Goal: Task Accomplishment & Management: Use online tool/utility

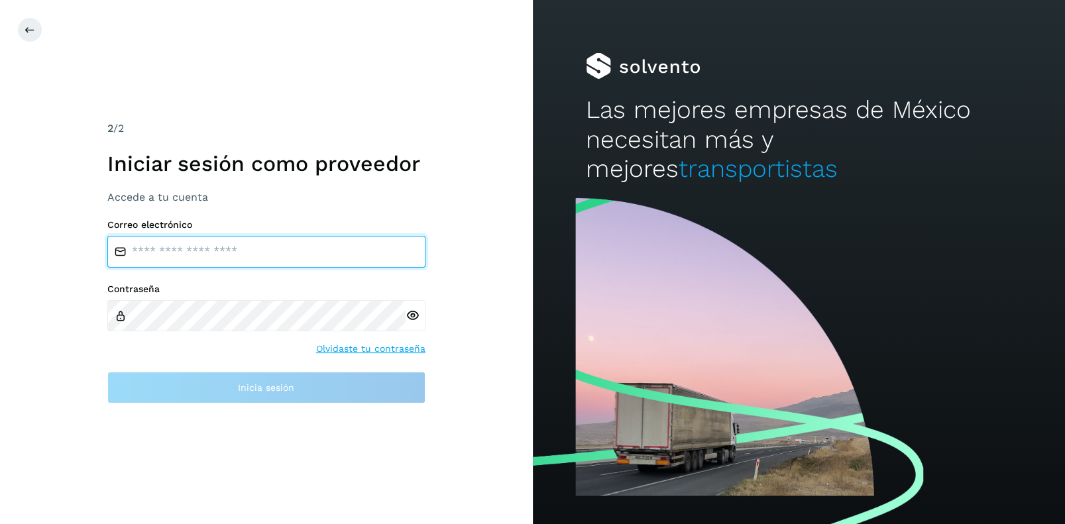
click at [151, 253] on input "email" at bounding box center [266, 252] width 318 height 32
type input "**********"
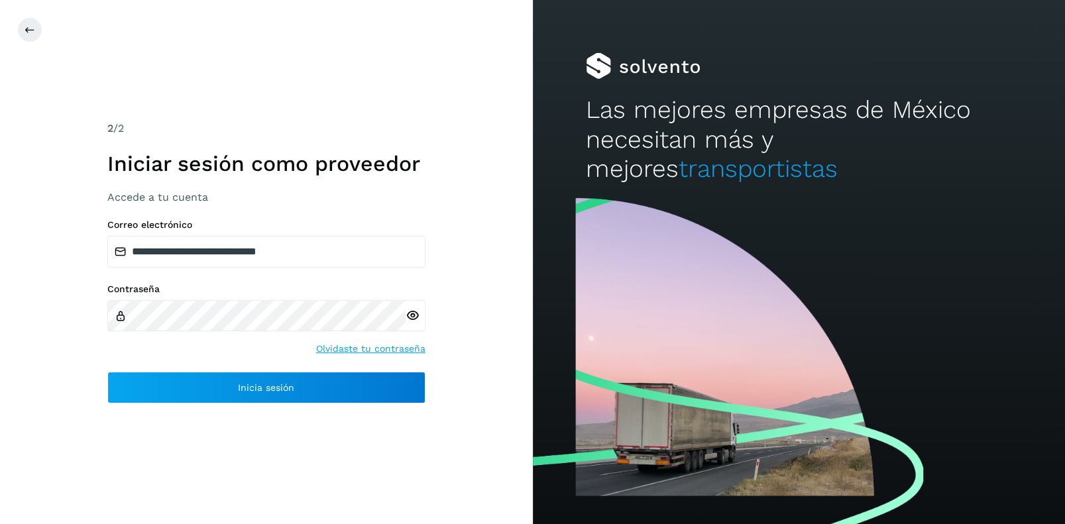
click at [412, 317] on icon at bounding box center [413, 316] width 14 height 14
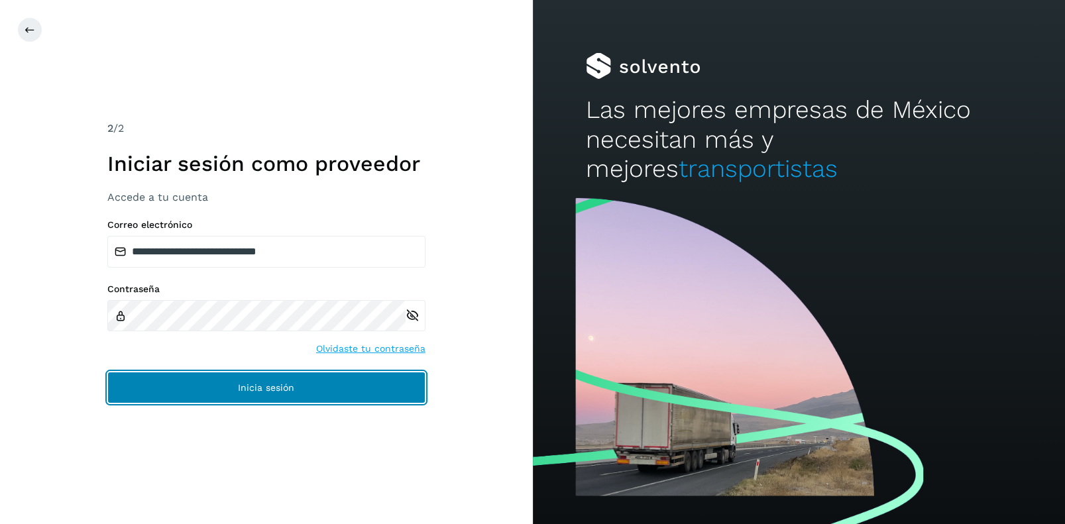
click at [255, 389] on span "Inicia sesión" at bounding box center [266, 387] width 56 height 9
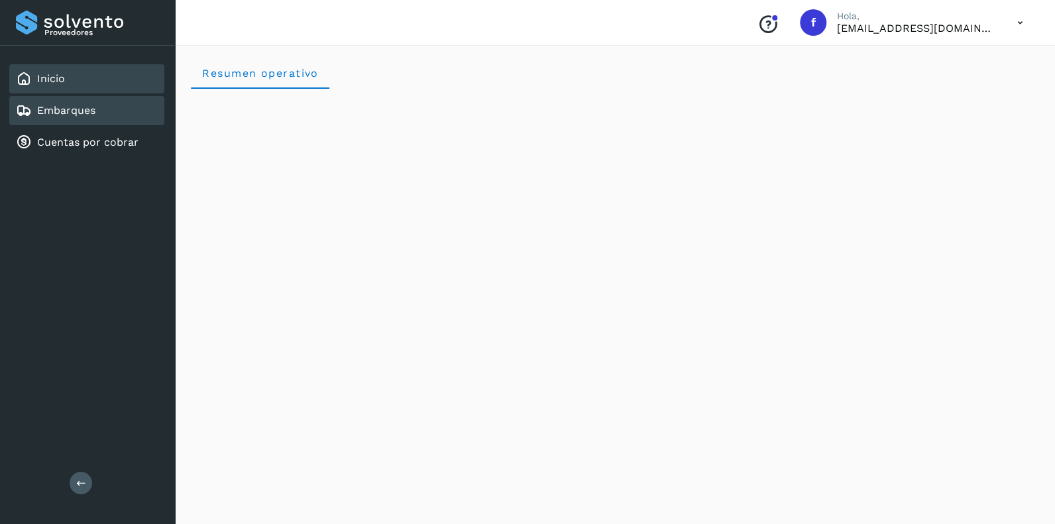
click at [66, 107] on link "Embarques" at bounding box center [66, 110] width 58 height 13
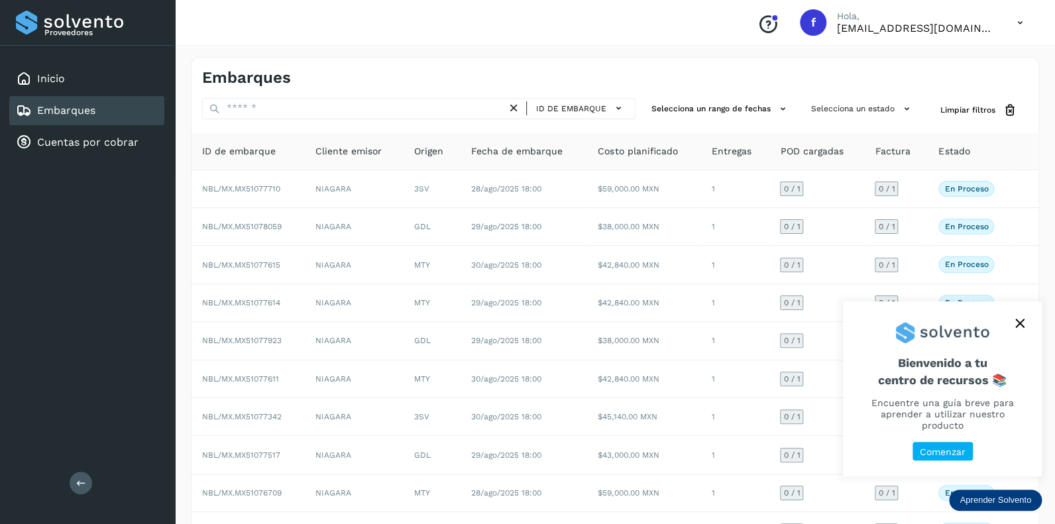
click at [1020, 328] on icon "close," at bounding box center [1020, 323] width 9 height 9
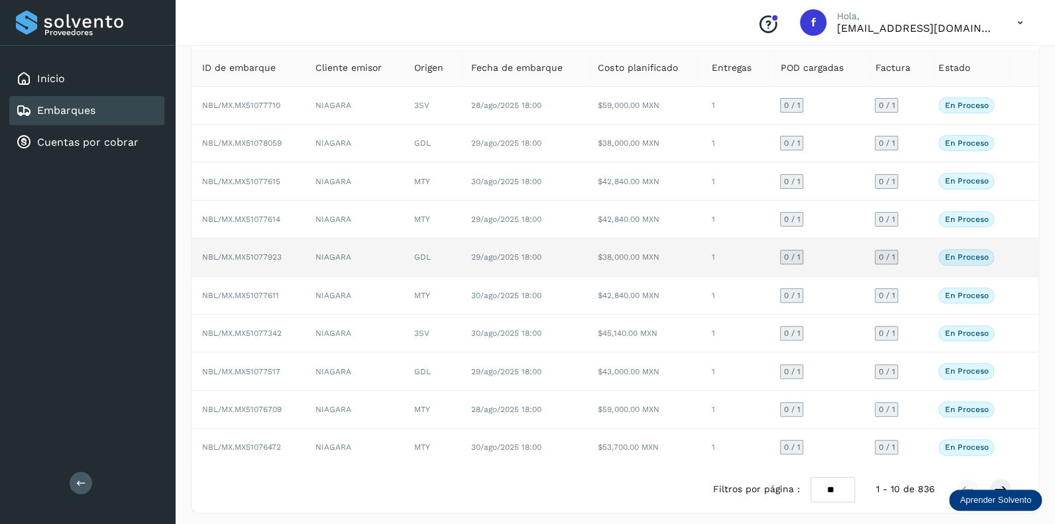
scroll to position [86, 0]
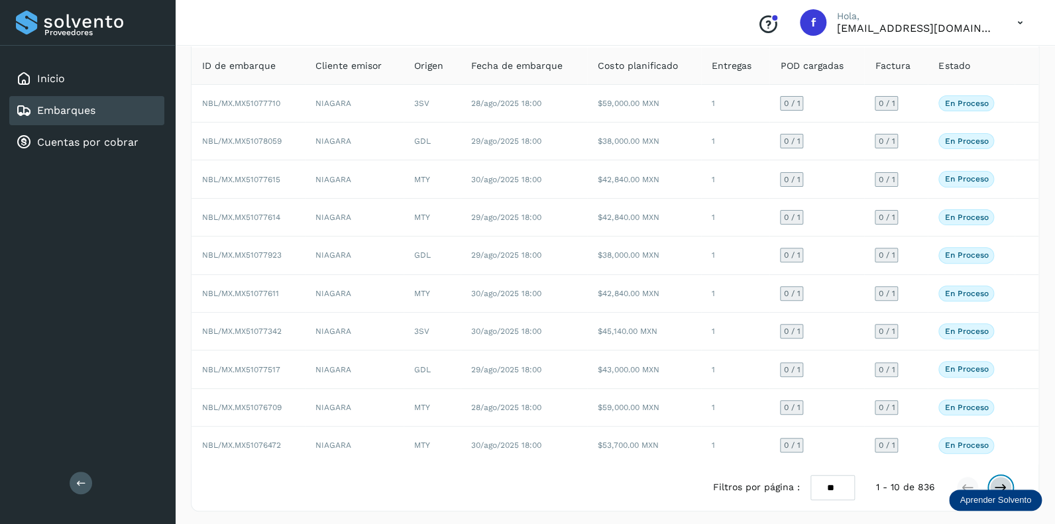
click at [1001, 481] on icon at bounding box center [1000, 487] width 13 height 13
click at [1003, 481] on icon at bounding box center [1000, 487] width 13 height 13
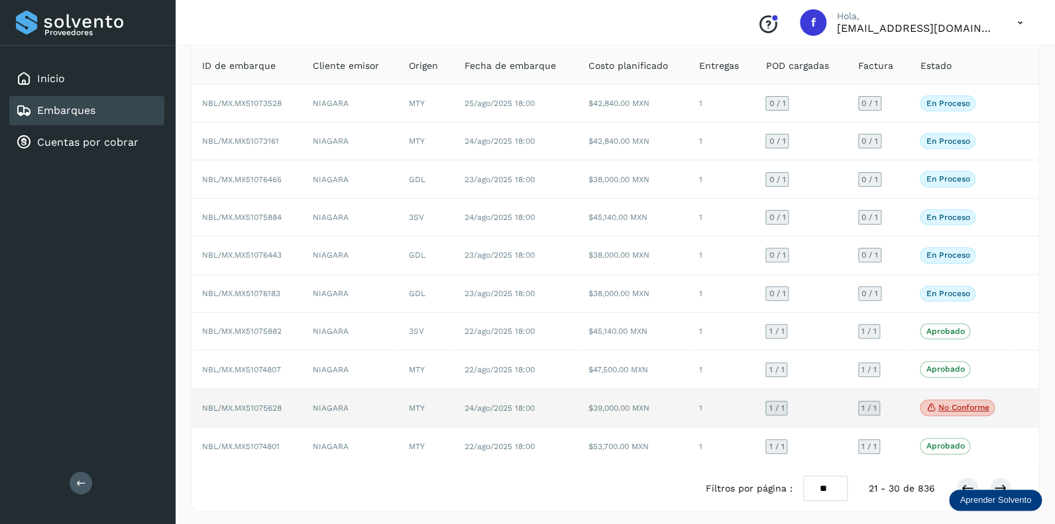
click at [957, 403] on p "No conforme" at bounding box center [963, 407] width 51 height 9
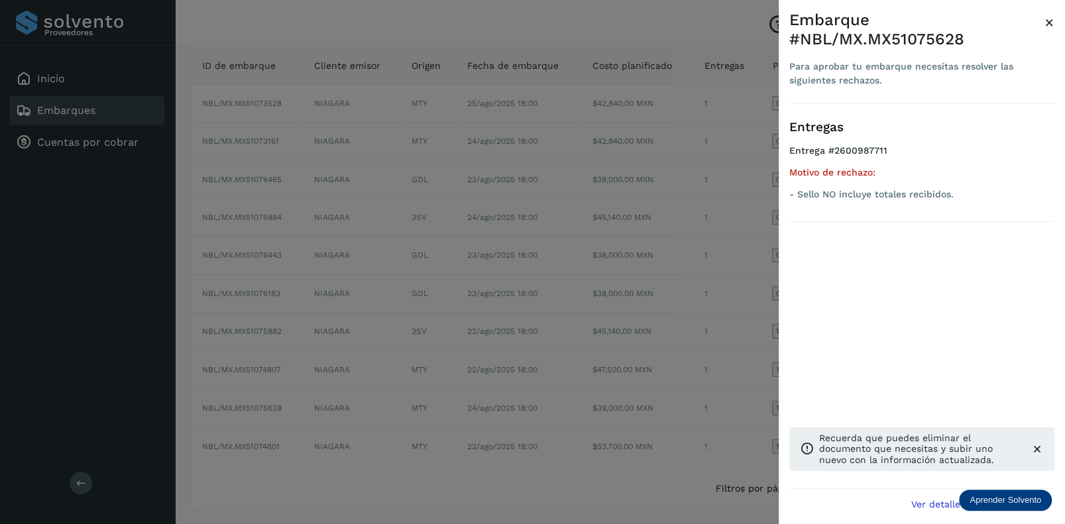
click at [1049, 21] on span "×" at bounding box center [1050, 22] width 10 height 19
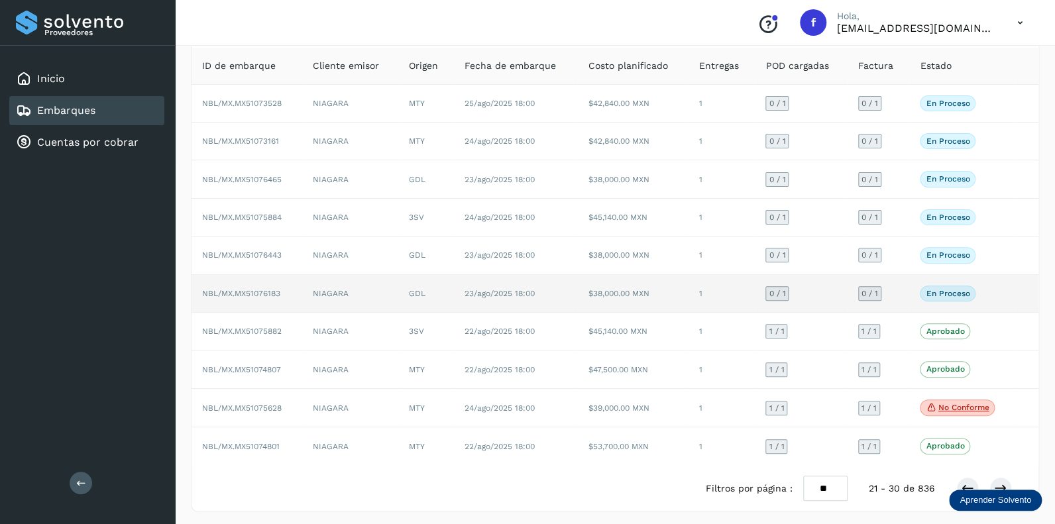
click at [783, 290] on span "0 / 1" at bounding box center [777, 294] width 17 height 8
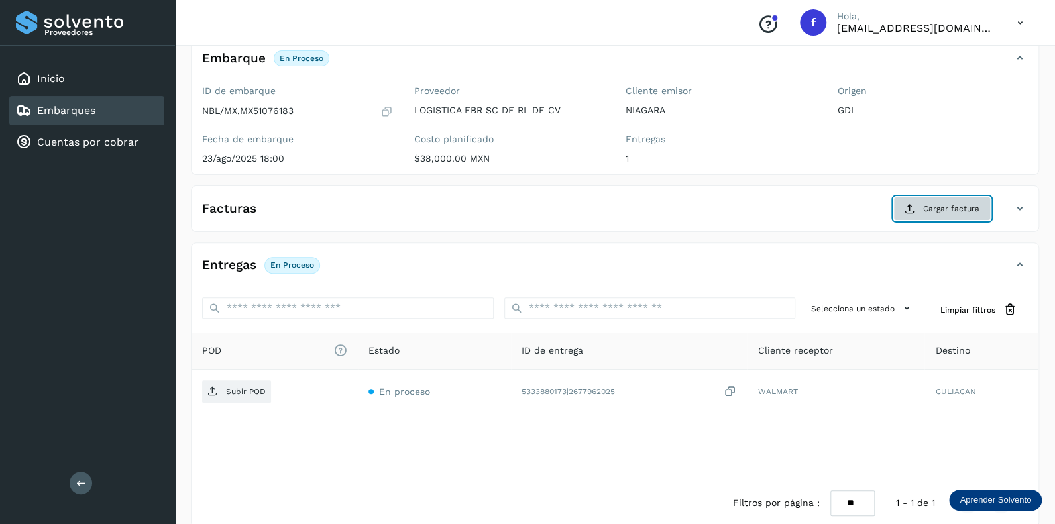
click at [937, 200] on button "Cargar factura" at bounding box center [942, 209] width 97 height 24
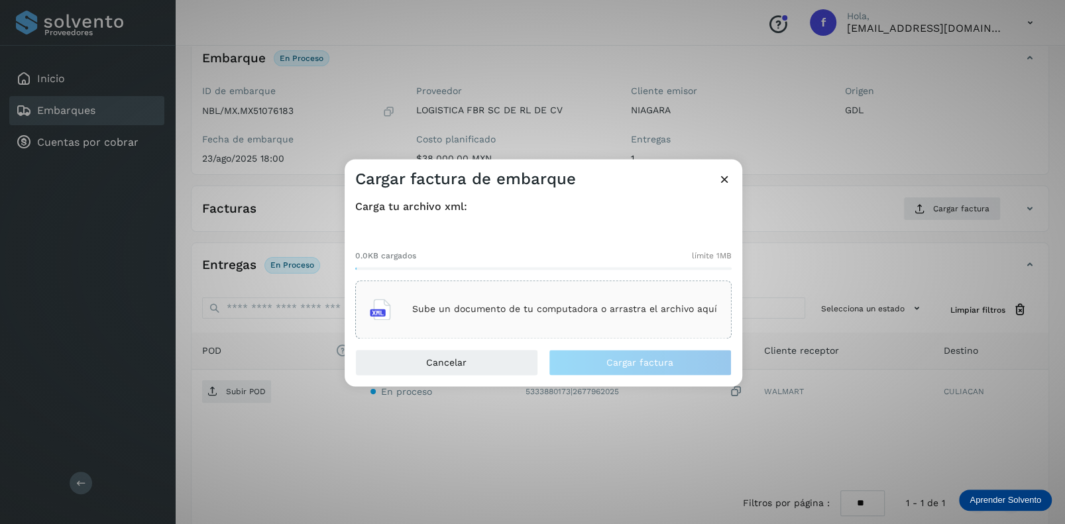
click at [490, 306] on p "Sube un documento de tu computadora o arrastra el archivo aquí" at bounding box center [564, 309] width 305 height 11
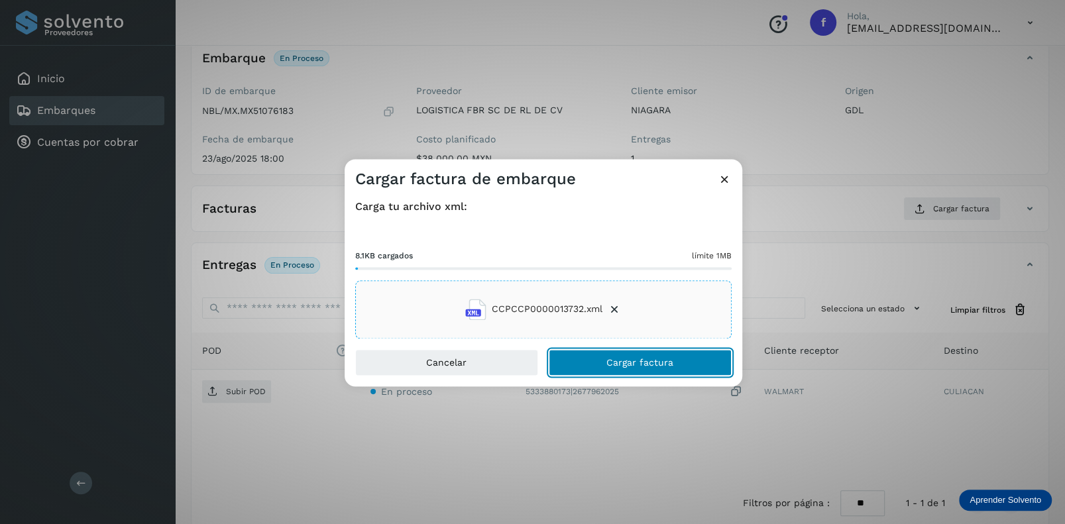
click at [617, 363] on span "Cargar factura" at bounding box center [640, 362] width 67 height 9
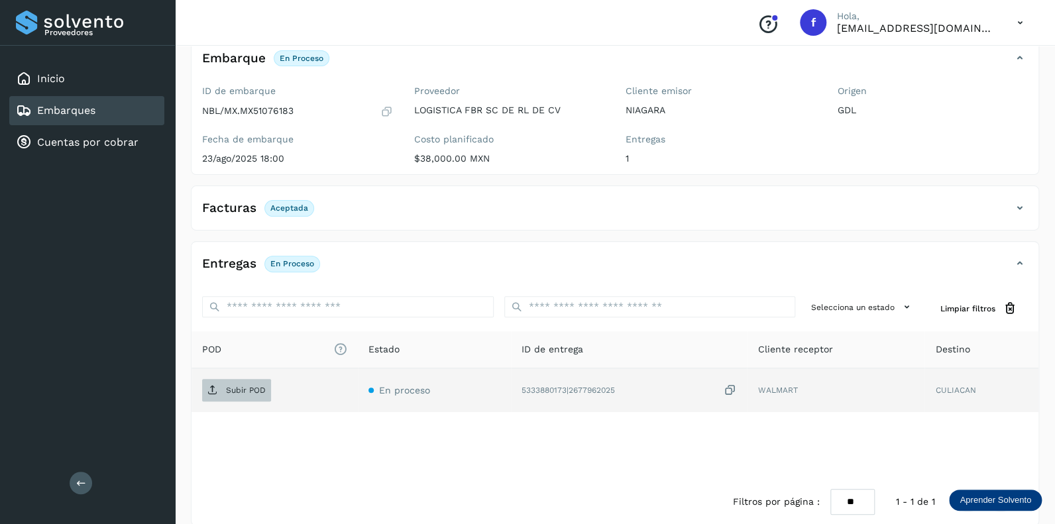
click at [241, 390] on p "Subir POD" at bounding box center [246, 390] width 40 height 9
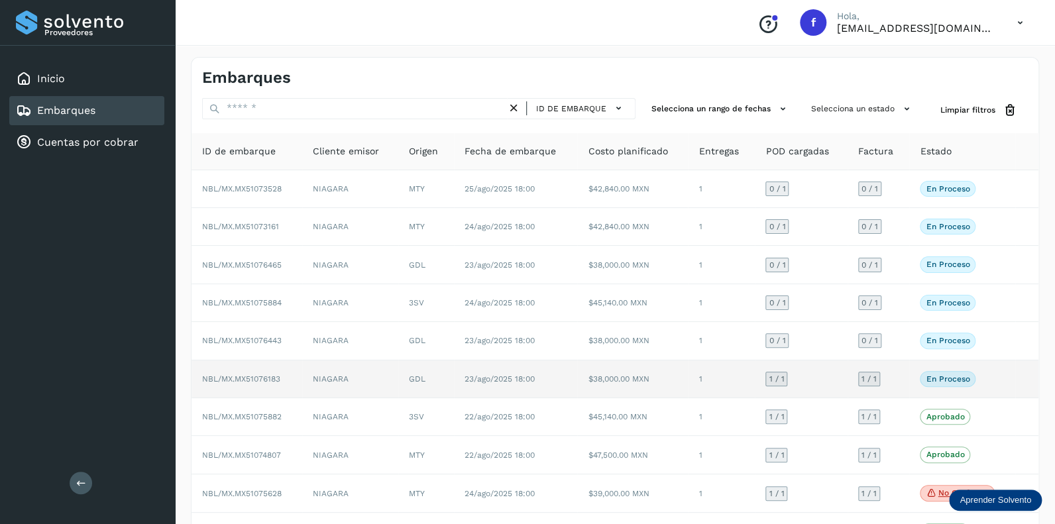
click at [774, 375] on span "1 / 1" at bounding box center [776, 379] width 15 height 8
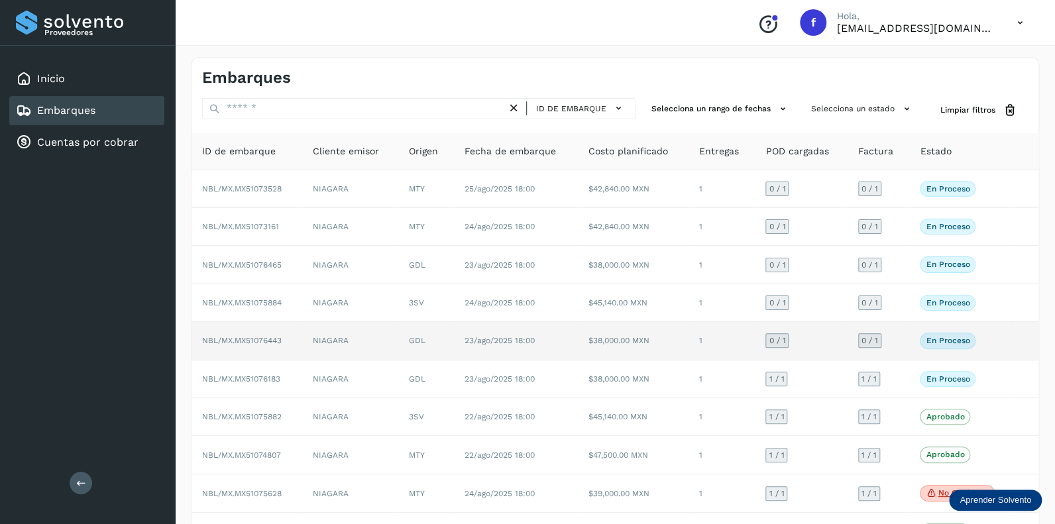
click at [785, 337] on span "0 / 1" at bounding box center [777, 341] width 17 height 8
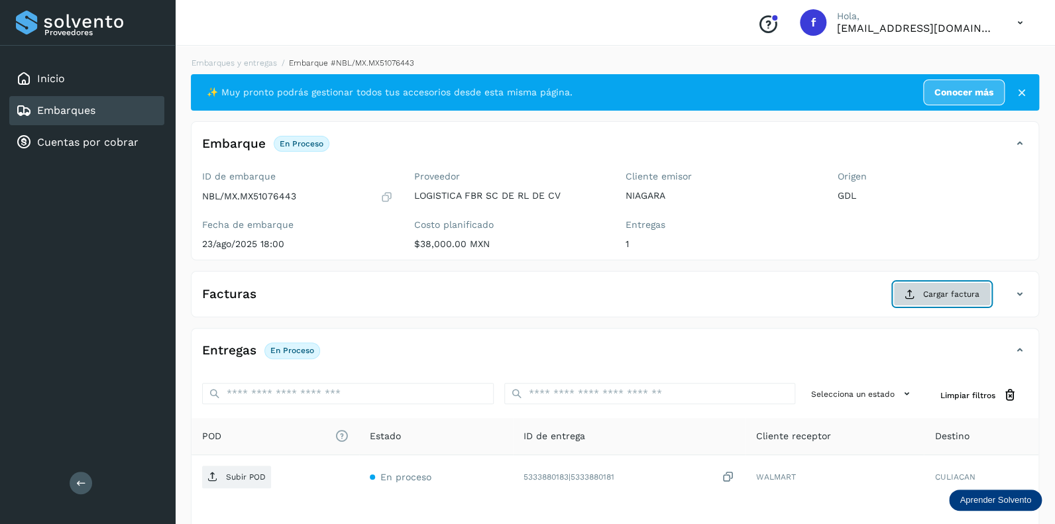
click at [934, 290] on span "Cargar factura" at bounding box center [951, 294] width 56 height 12
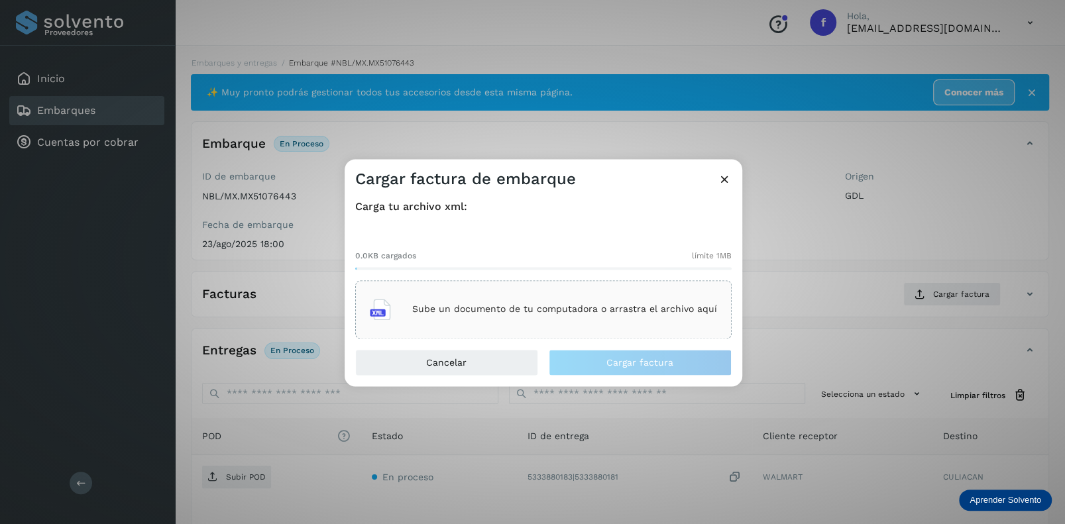
click at [494, 327] on div "Sube un documento de tu computadora o arrastra el archivo aquí" at bounding box center [543, 310] width 347 height 36
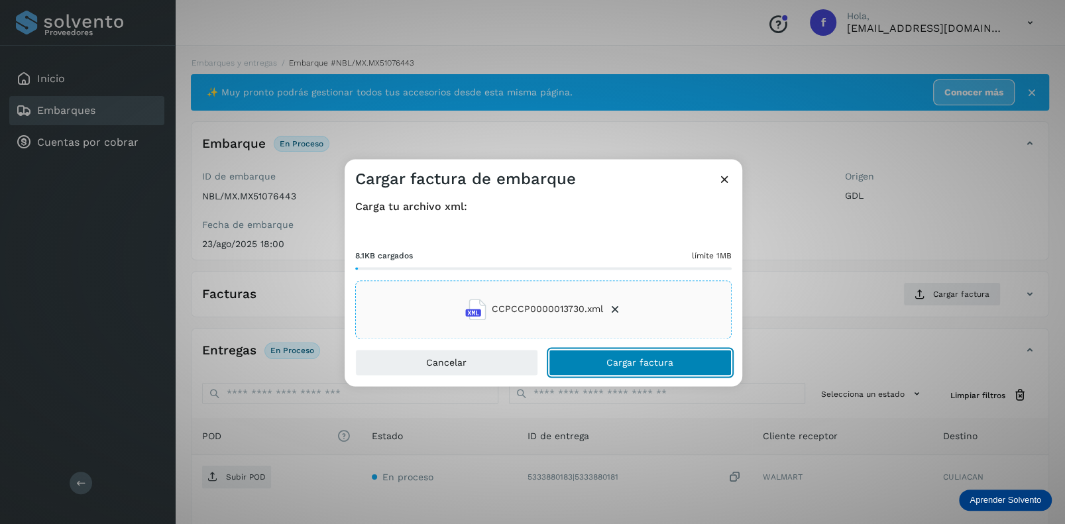
click at [625, 359] on span "Cargar factura" at bounding box center [640, 362] width 67 height 9
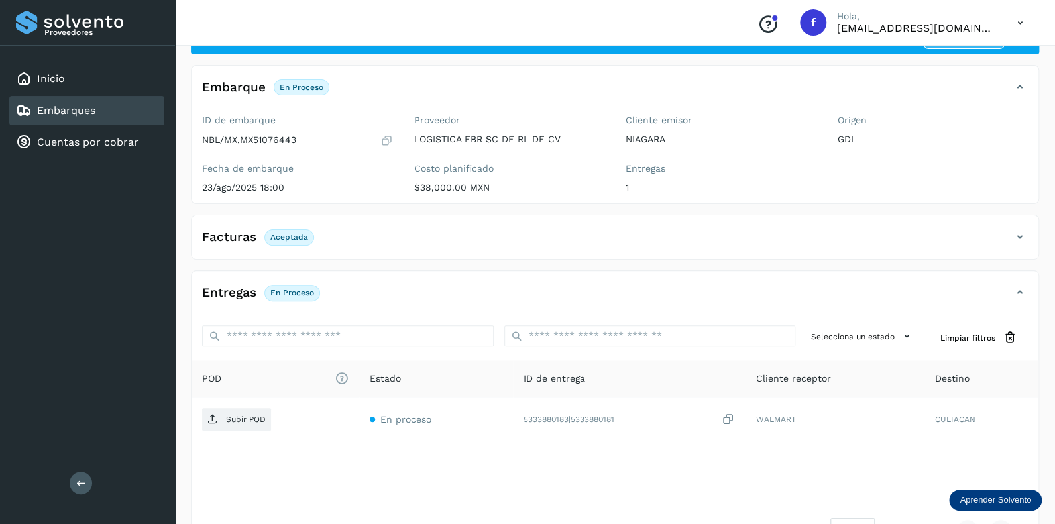
scroll to position [102, 0]
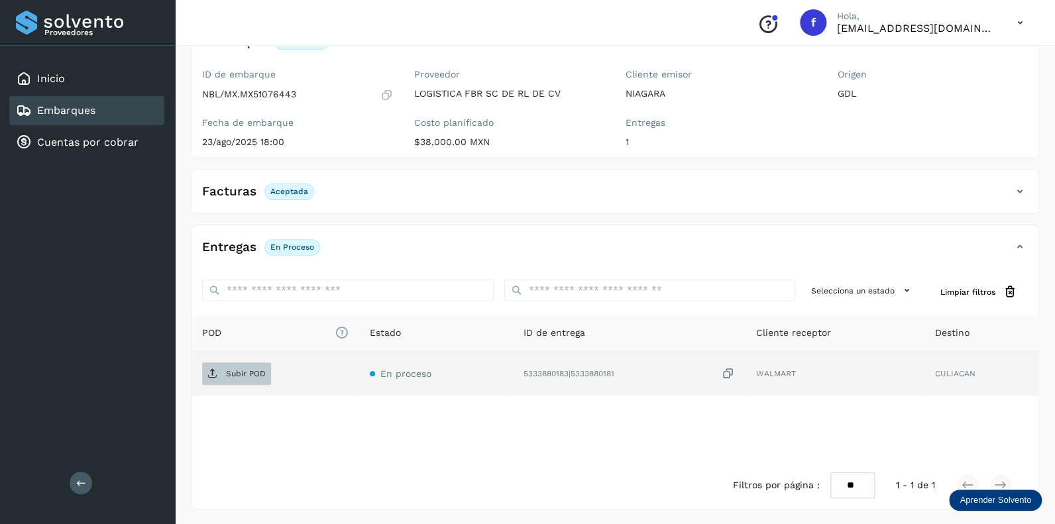
click at [247, 372] on p "Subir POD" at bounding box center [246, 373] width 40 height 9
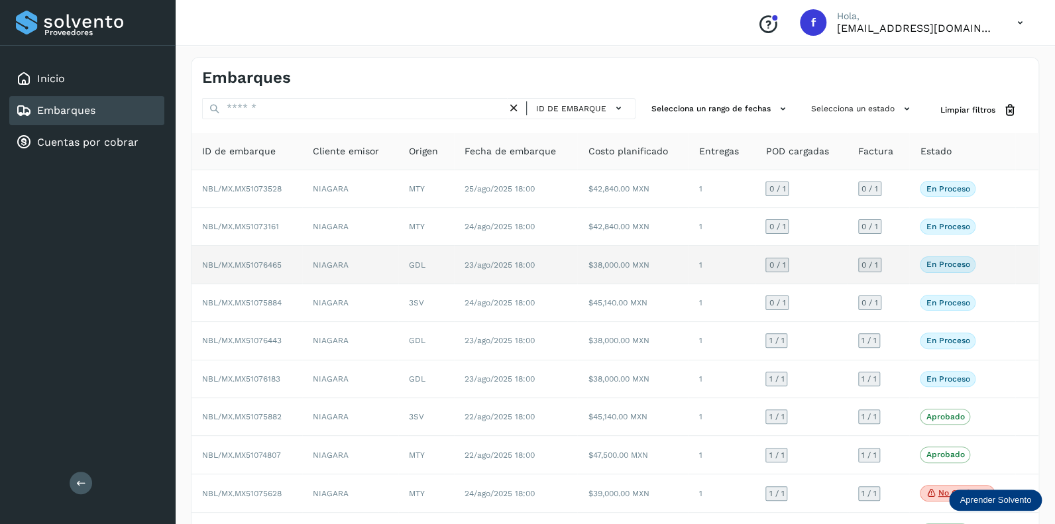
click at [777, 261] on span "0 / 1" at bounding box center [777, 265] width 17 height 8
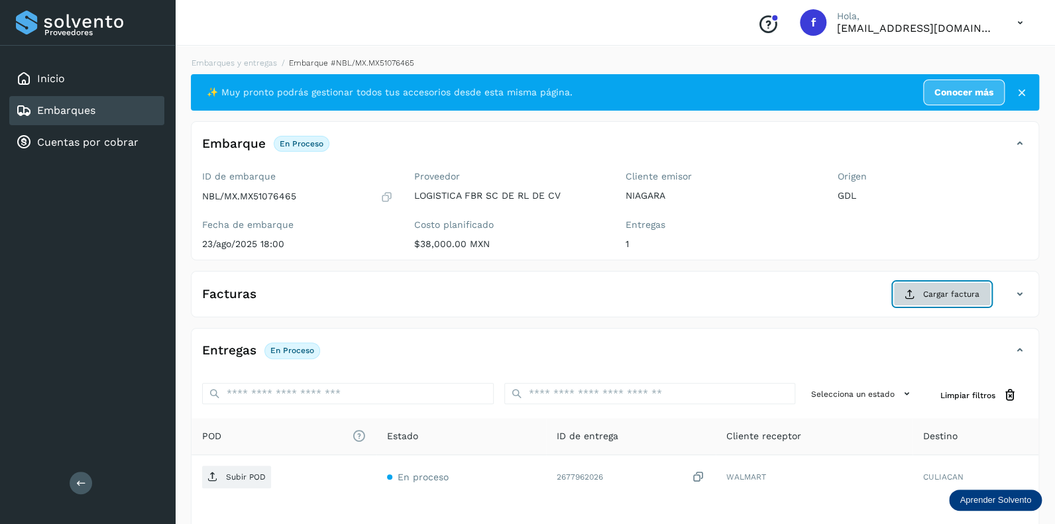
click at [939, 296] on span "Cargar factura" at bounding box center [951, 294] width 56 height 12
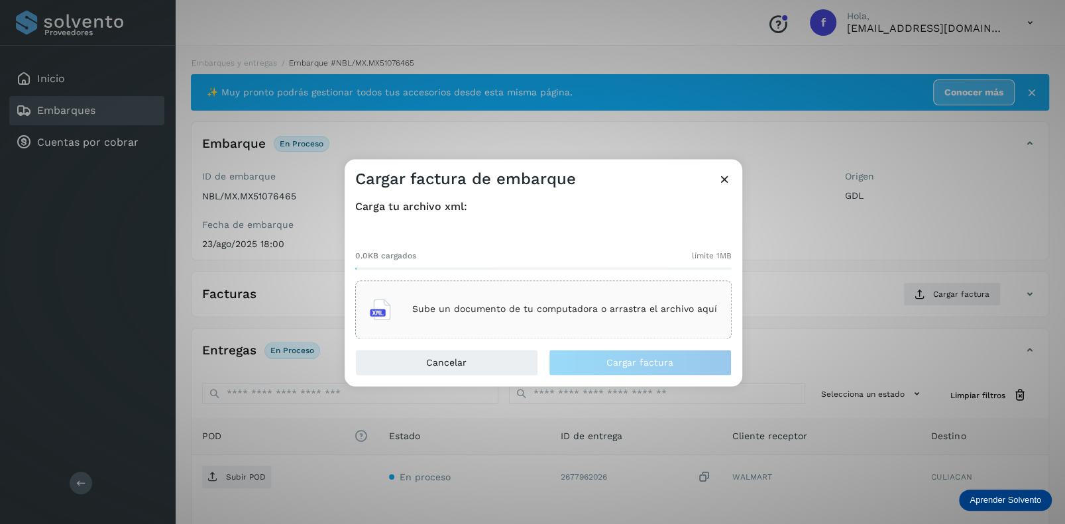
click at [497, 306] on p "Sube un documento de tu computadora o arrastra el archivo aquí" at bounding box center [564, 309] width 305 height 11
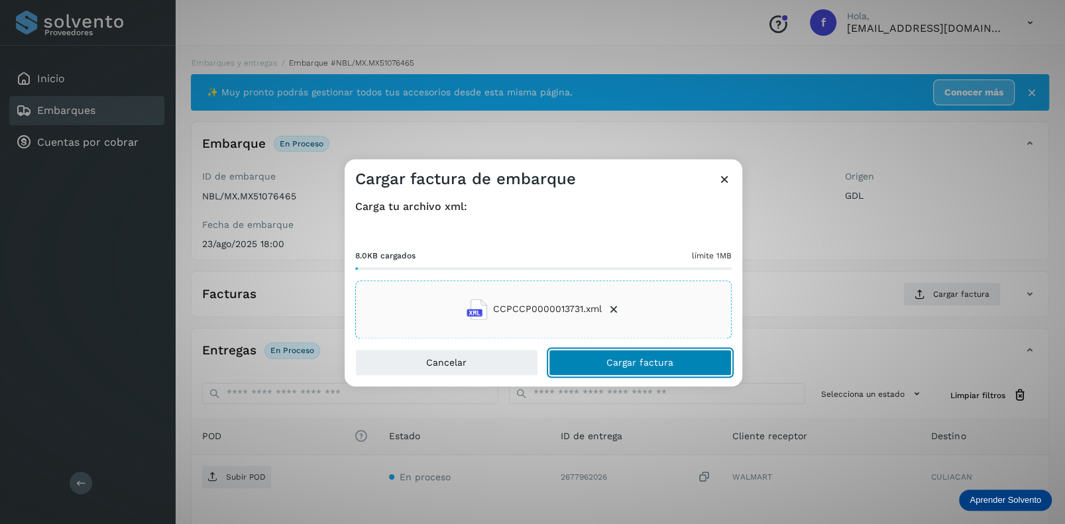
click at [611, 363] on span "Cargar factura" at bounding box center [640, 362] width 67 height 9
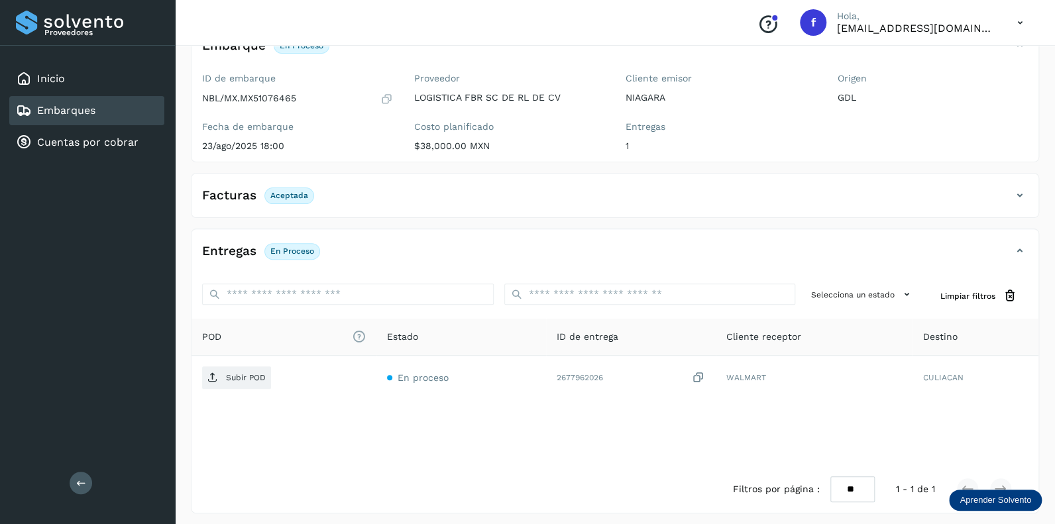
scroll to position [102, 0]
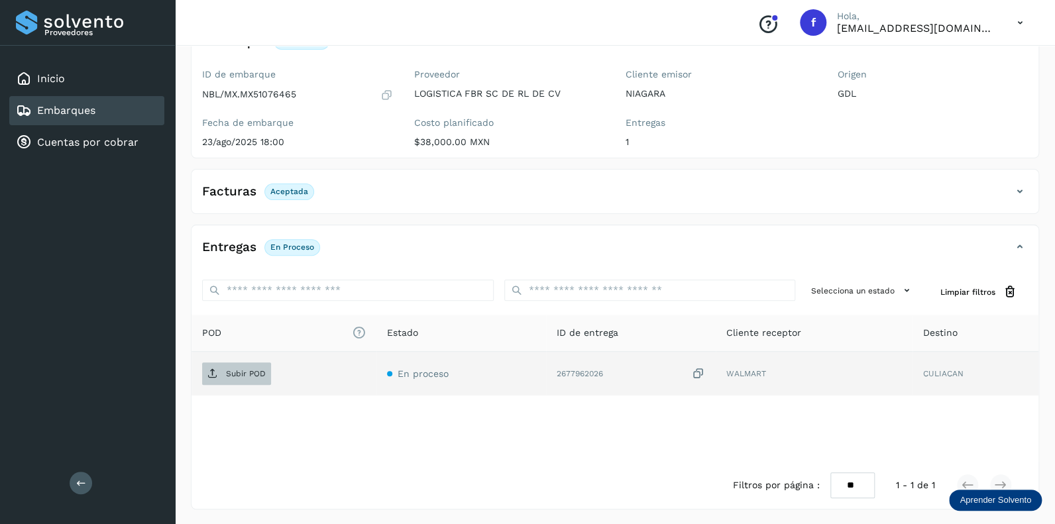
click at [243, 371] on p "Subir POD" at bounding box center [246, 373] width 40 height 9
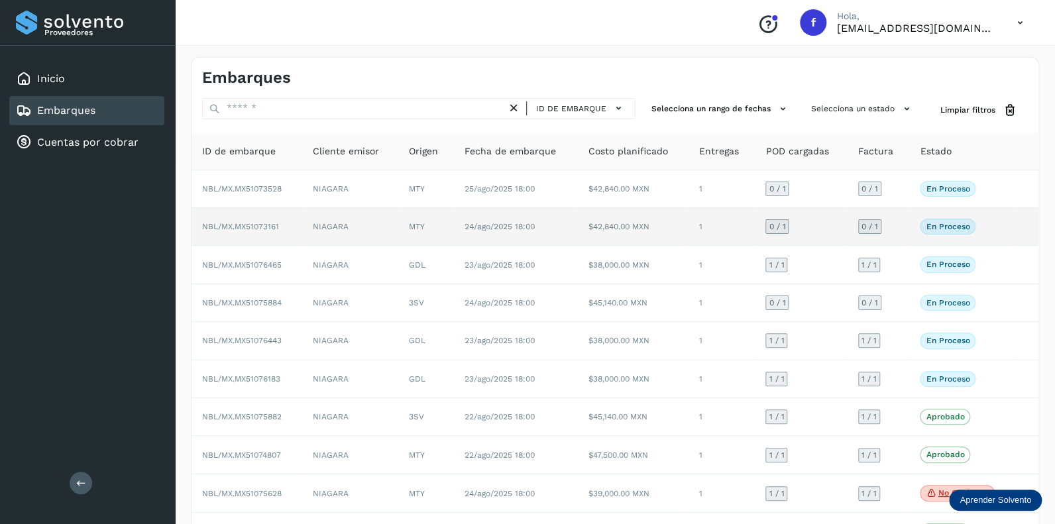
click at [775, 223] on span "0 / 1" at bounding box center [777, 227] width 17 height 8
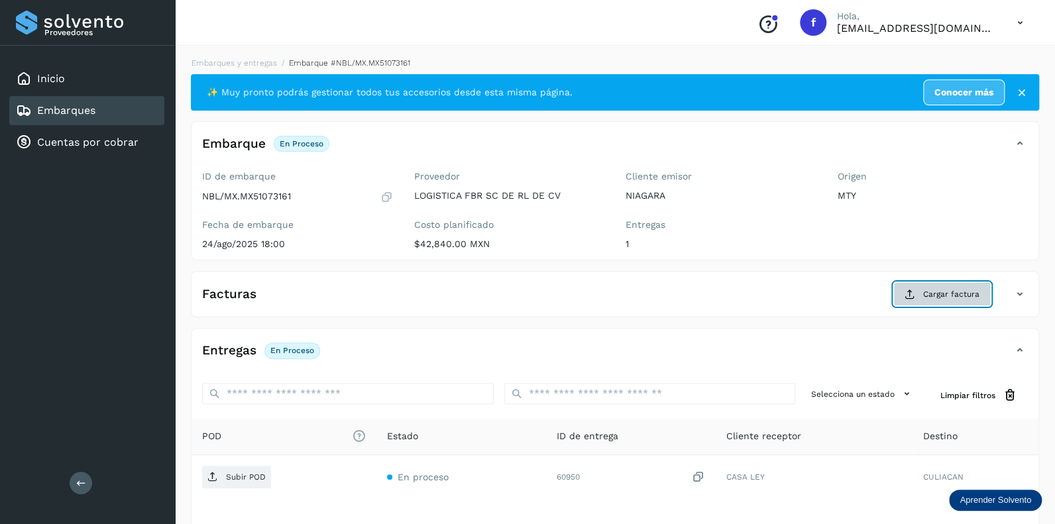
click at [951, 291] on span "Cargar factura" at bounding box center [951, 294] width 56 height 12
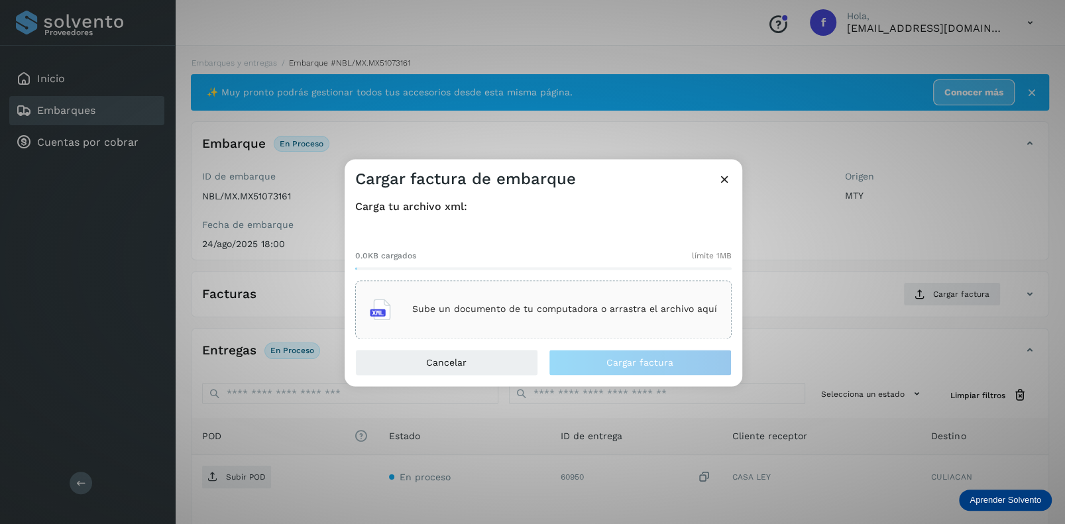
click at [479, 304] on p "Sube un documento de tu computadora o arrastra el archivo aquí" at bounding box center [564, 309] width 305 height 11
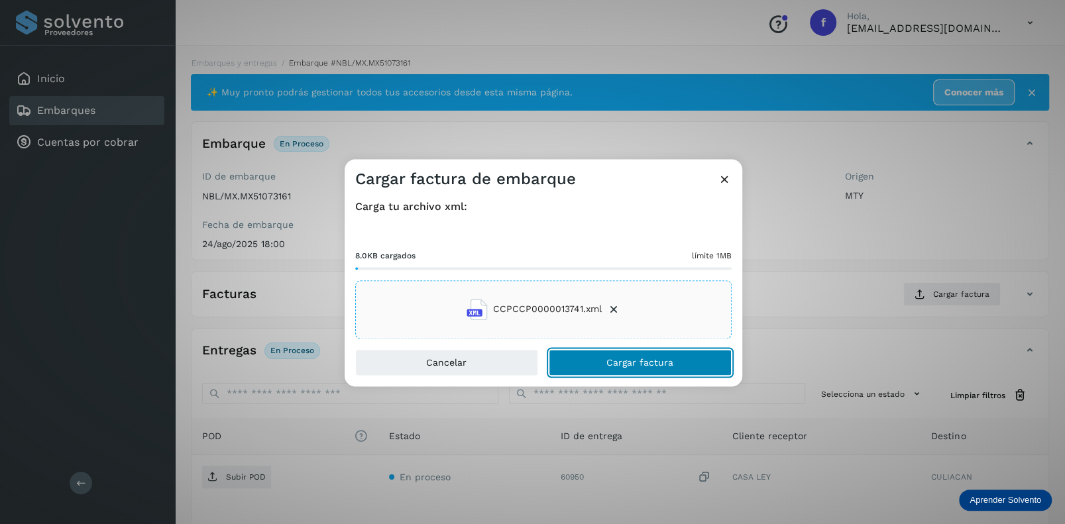
click at [609, 362] on span "Cargar factura" at bounding box center [640, 362] width 67 height 9
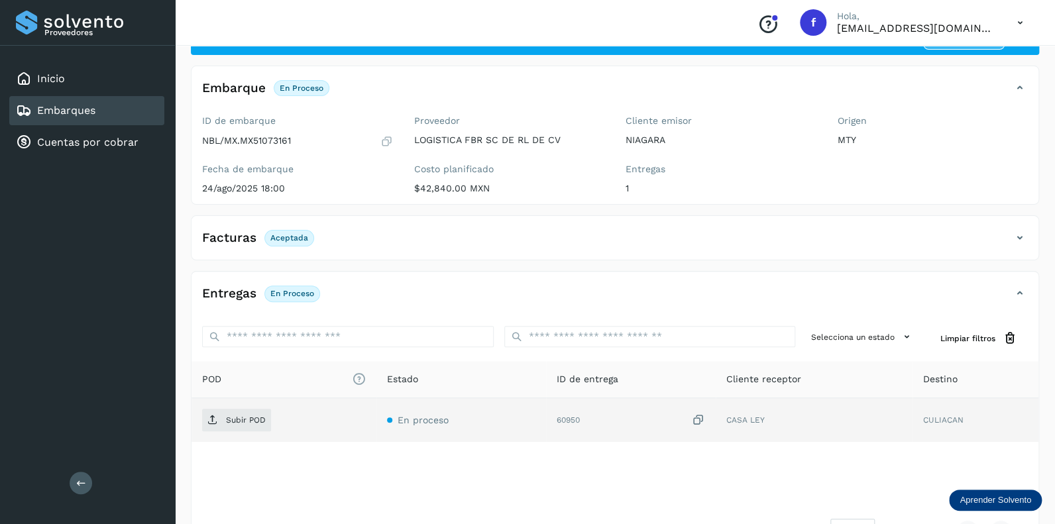
scroll to position [102, 0]
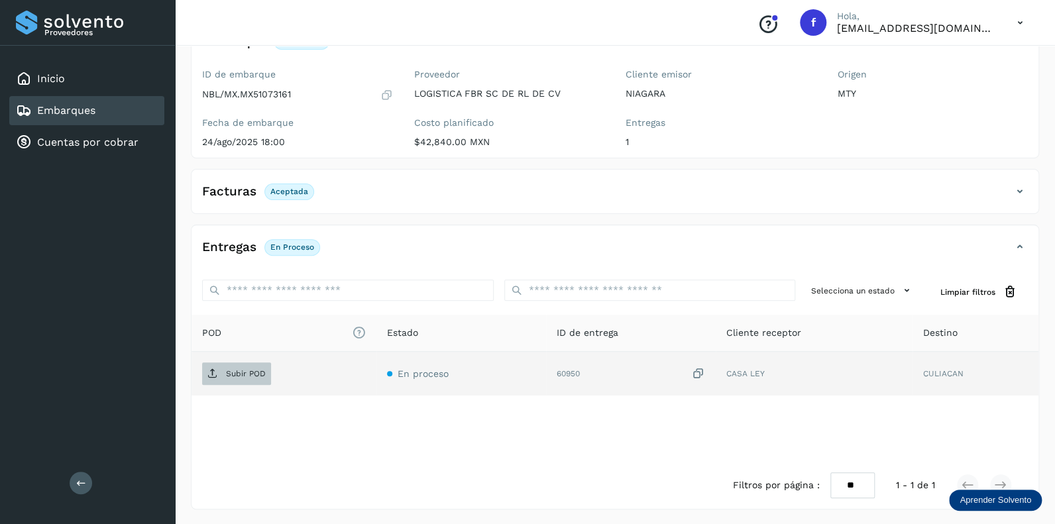
click at [244, 373] on p "Subir POD" at bounding box center [246, 373] width 40 height 9
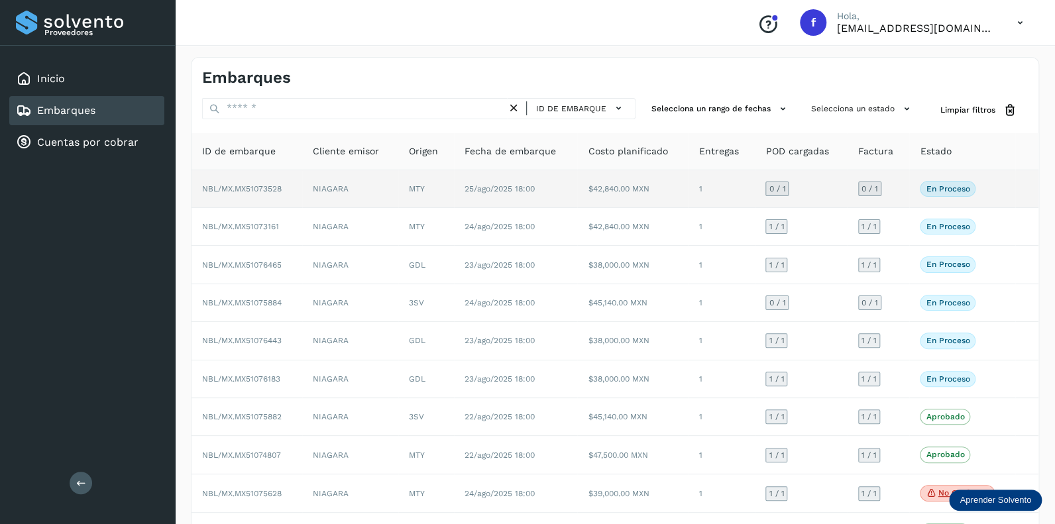
click at [776, 190] on span "0 / 1" at bounding box center [777, 189] width 17 height 8
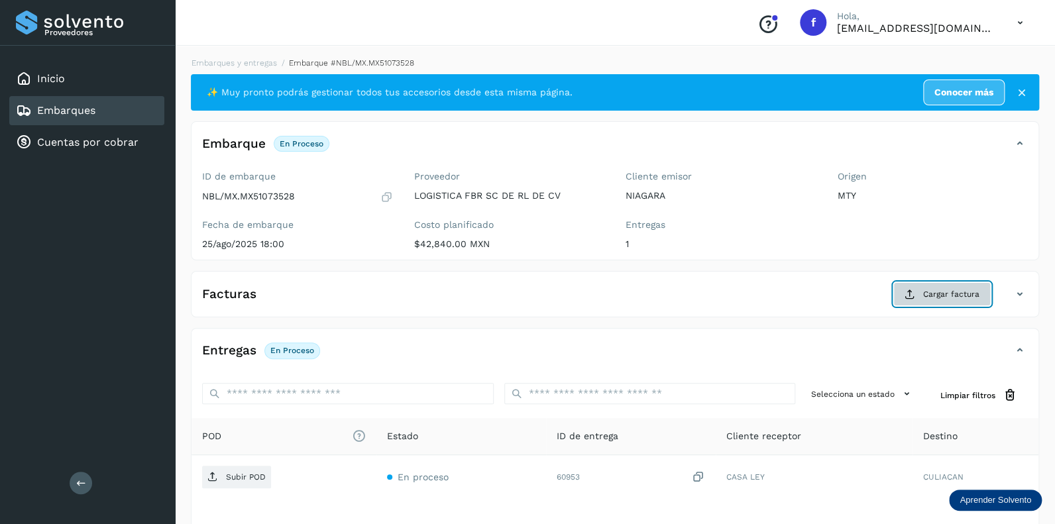
click at [959, 292] on span "Cargar factura" at bounding box center [951, 294] width 56 height 12
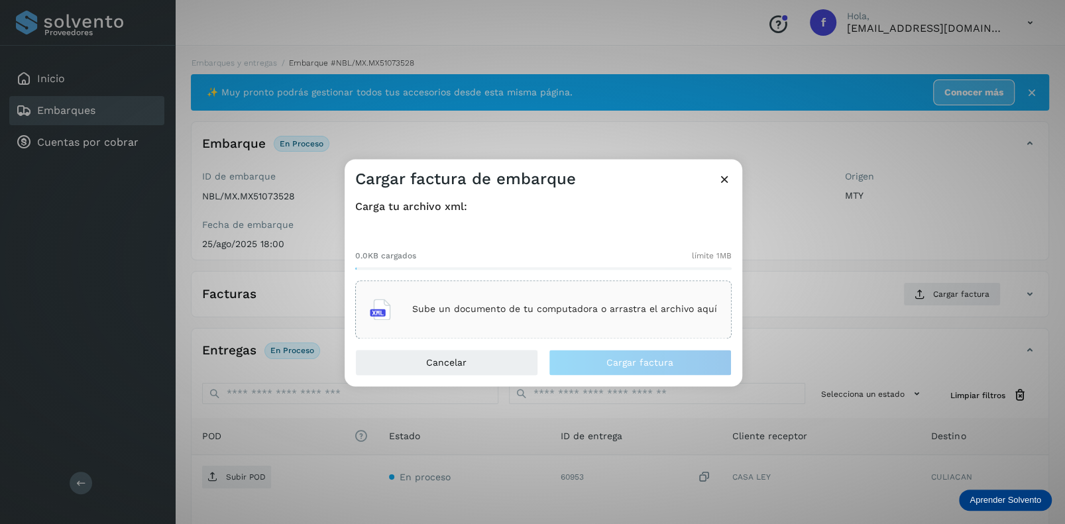
click at [523, 300] on div "Sube un documento de tu computadora o arrastra el archivo aquí" at bounding box center [543, 310] width 347 height 36
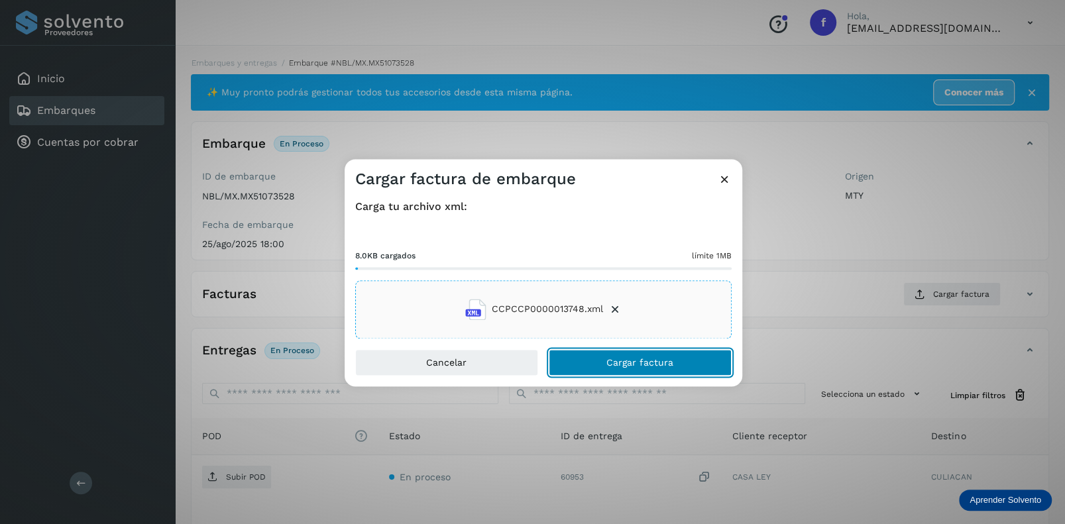
click at [627, 363] on span "Cargar factura" at bounding box center [640, 362] width 67 height 9
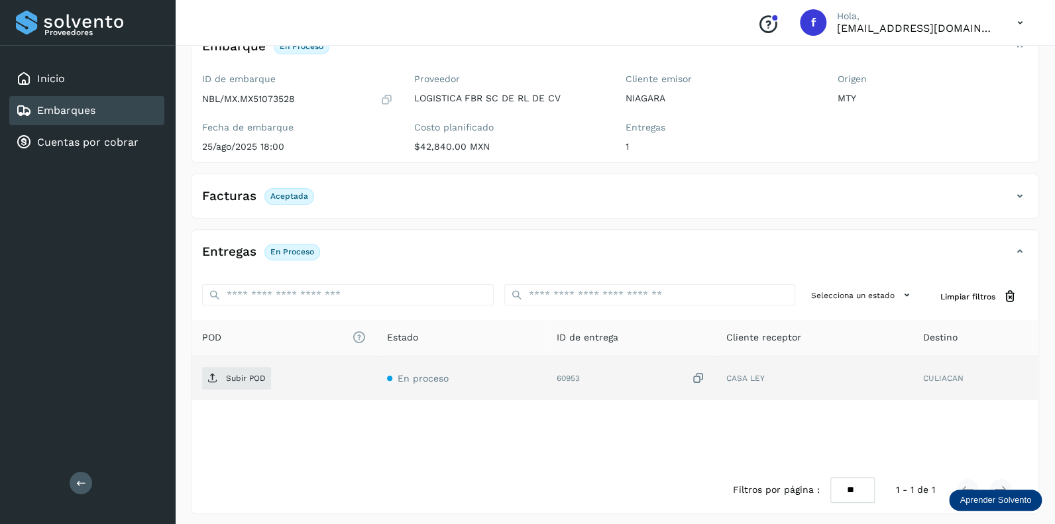
scroll to position [102, 0]
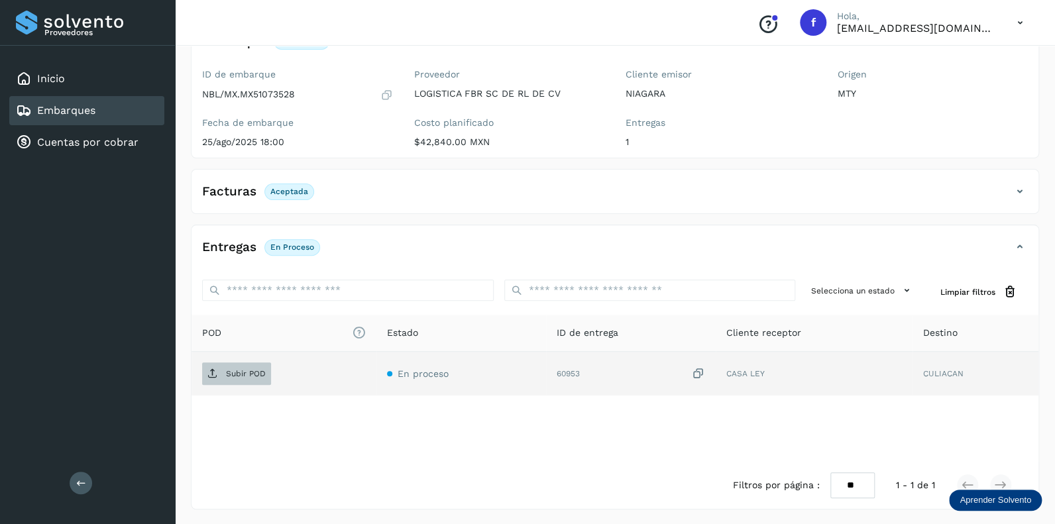
click at [240, 373] on p "Subir POD" at bounding box center [246, 373] width 40 height 9
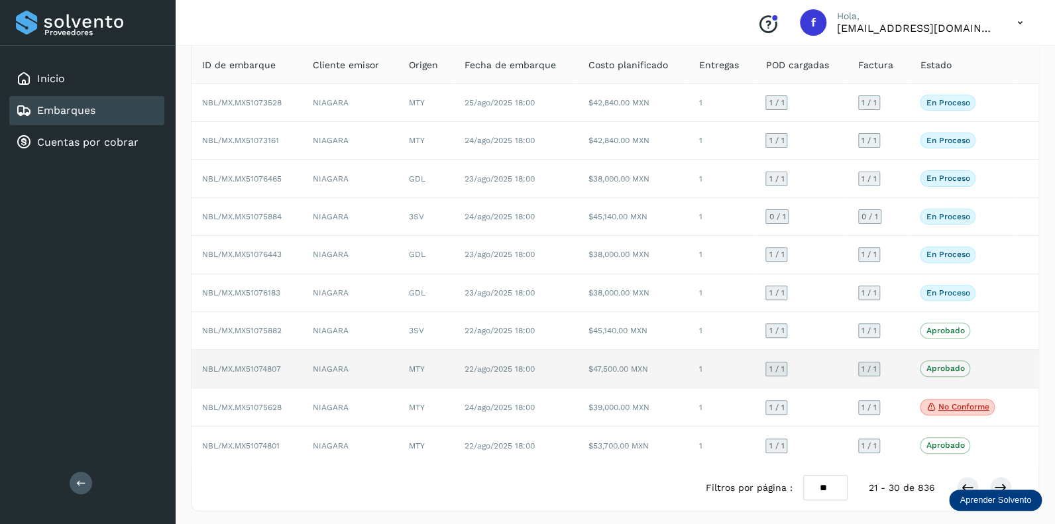
scroll to position [87, 0]
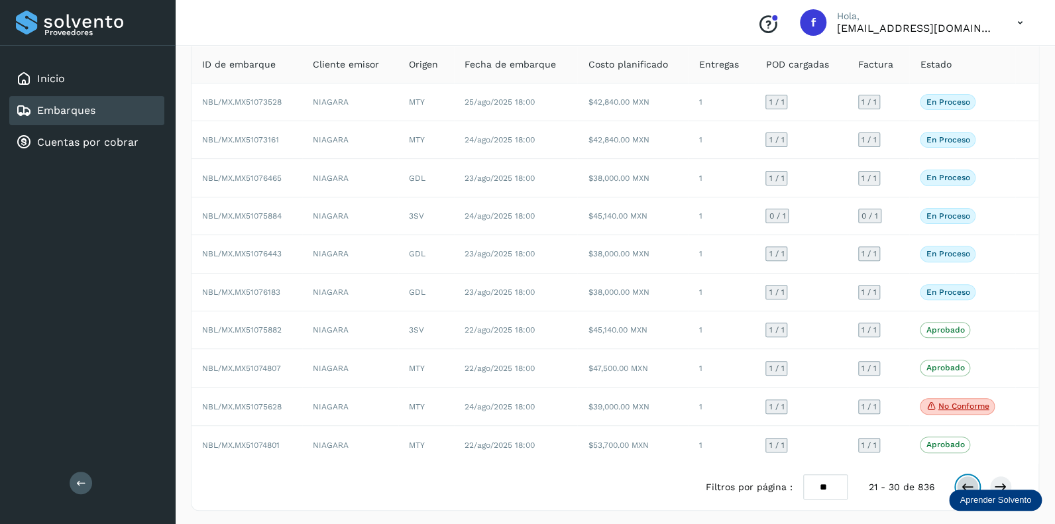
click at [967, 482] on icon at bounding box center [967, 487] width 13 height 13
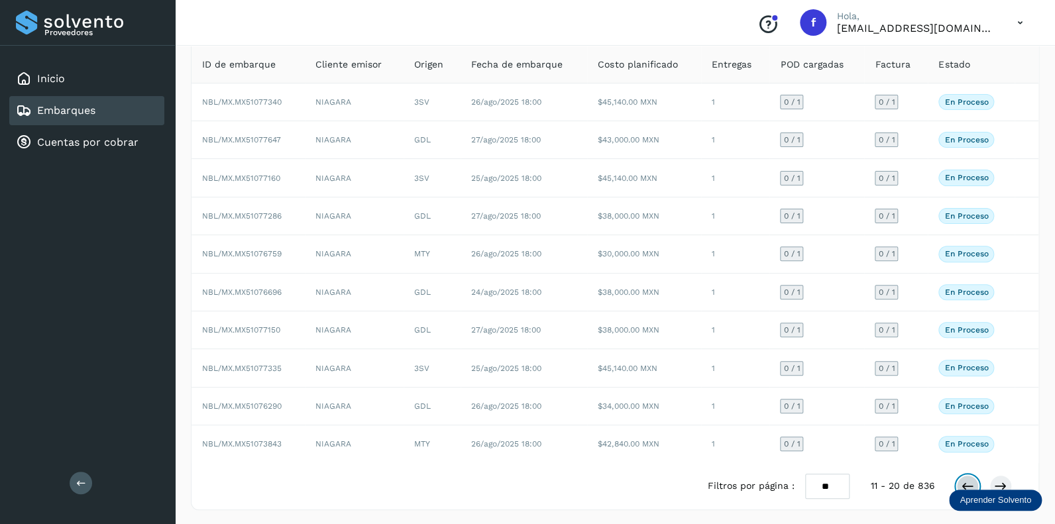
scroll to position [86, 0]
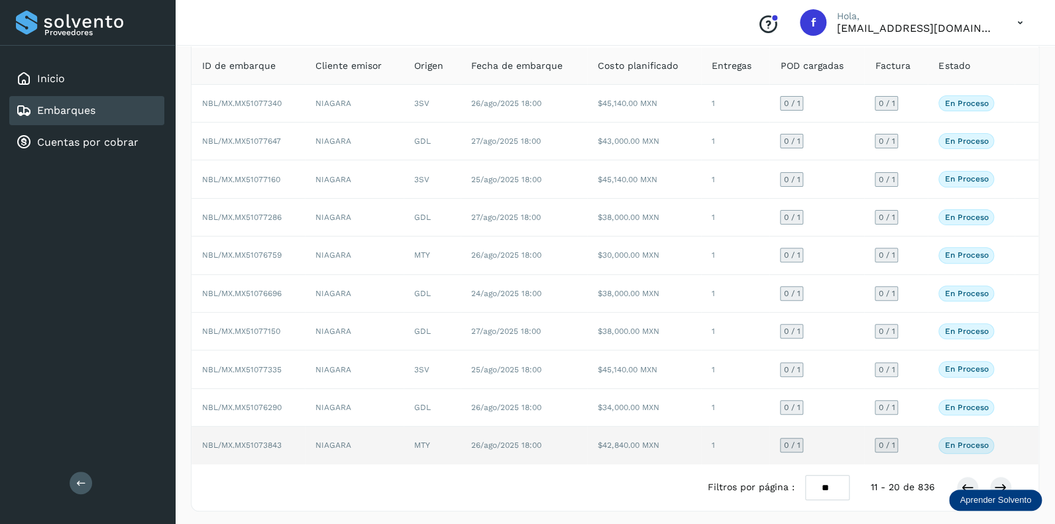
click at [794, 442] on span "0 / 1" at bounding box center [792, 446] width 17 height 8
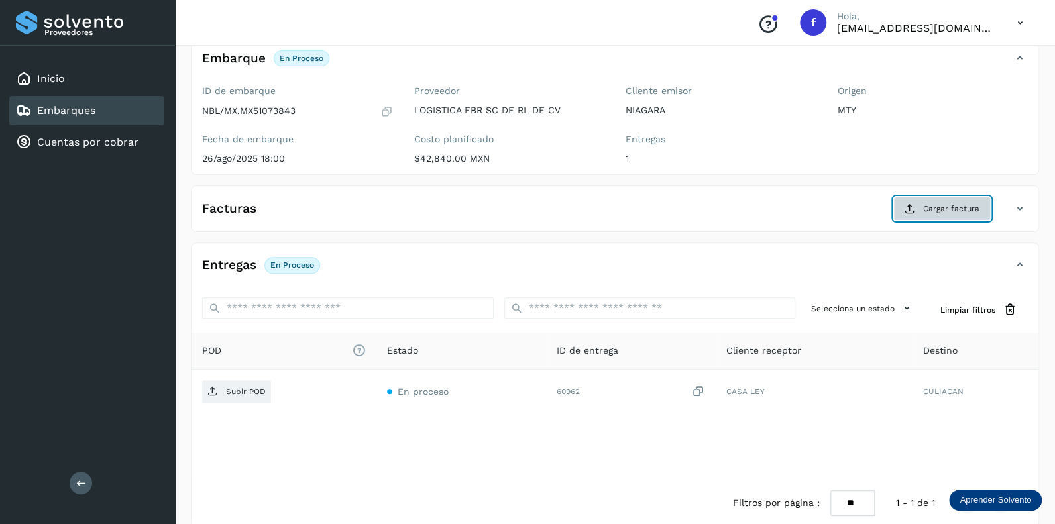
click at [933, 198] on button "Cargar factura" at bounding box center [942, 209] width 97 height 24
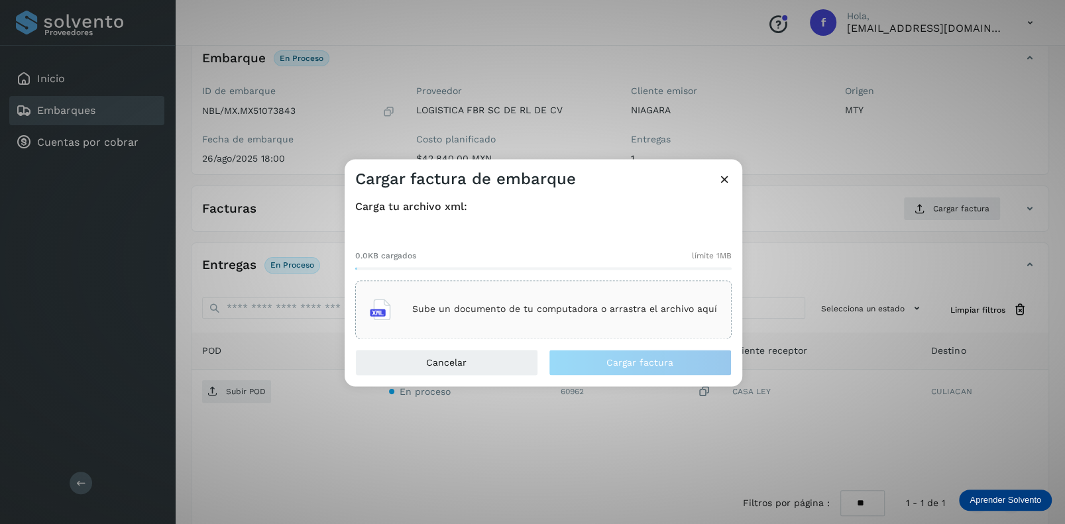
click at [522, 304] on p "Sube un documento de tu computadora o arrastra el archivo aquí" at bounding box center [564, 309] width 305 height 11
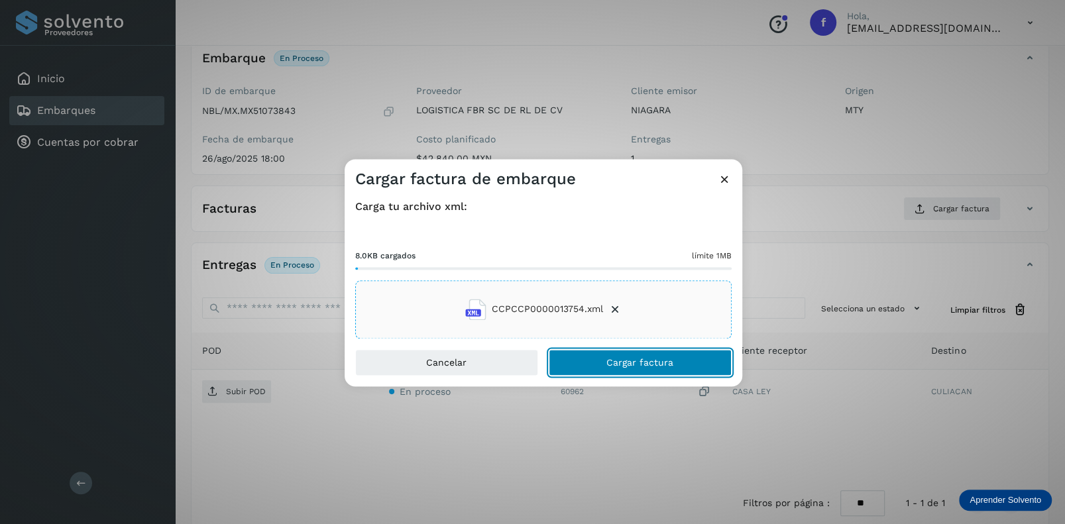
click at [628, 360] on span "Cargar factura" at bounding box center [640, 362] width 67 height 9
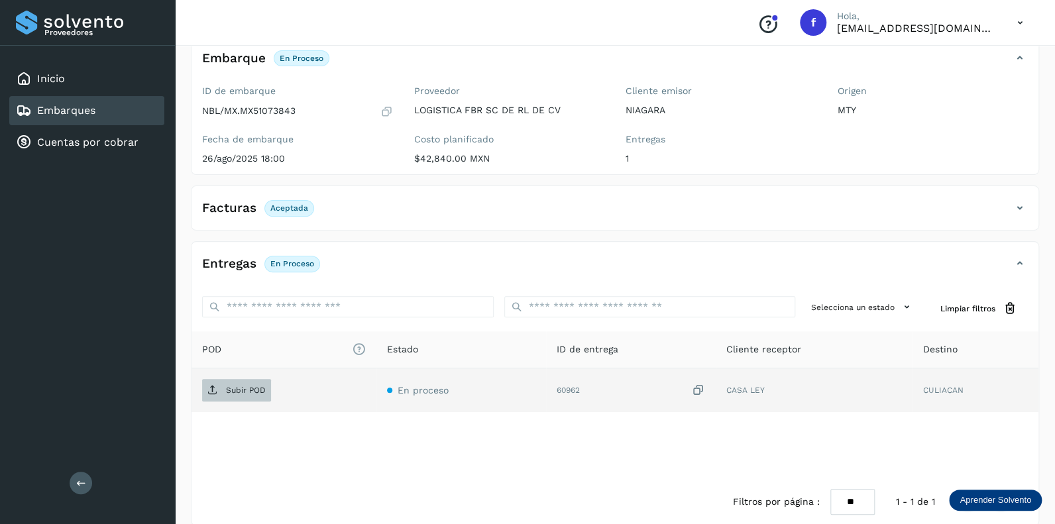
click at [238, 390] on p "Subir POD" at bounding box center [246, 390] width 40 height 9
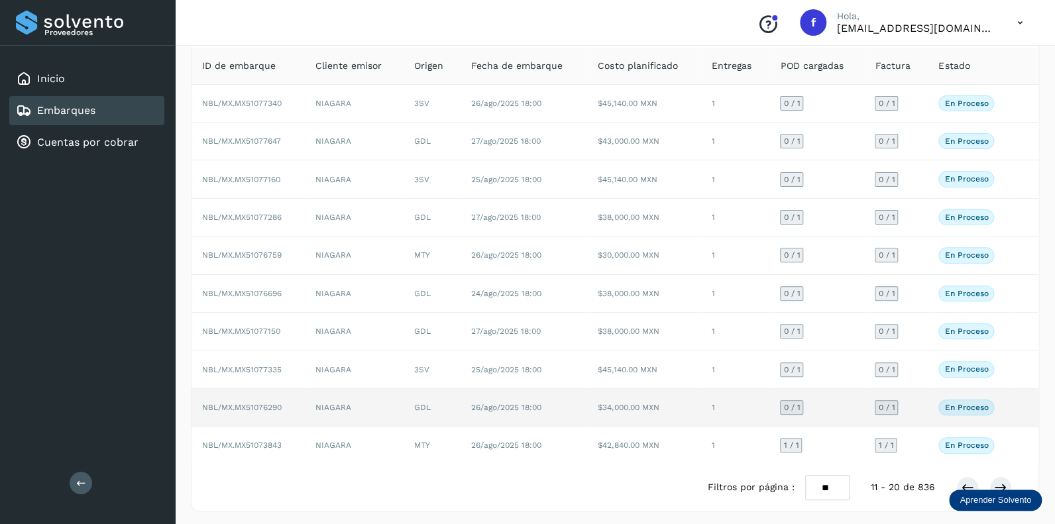
click at [794, 404] on span "0 / 1" at bounding box center [792, 408] width 17 height 8
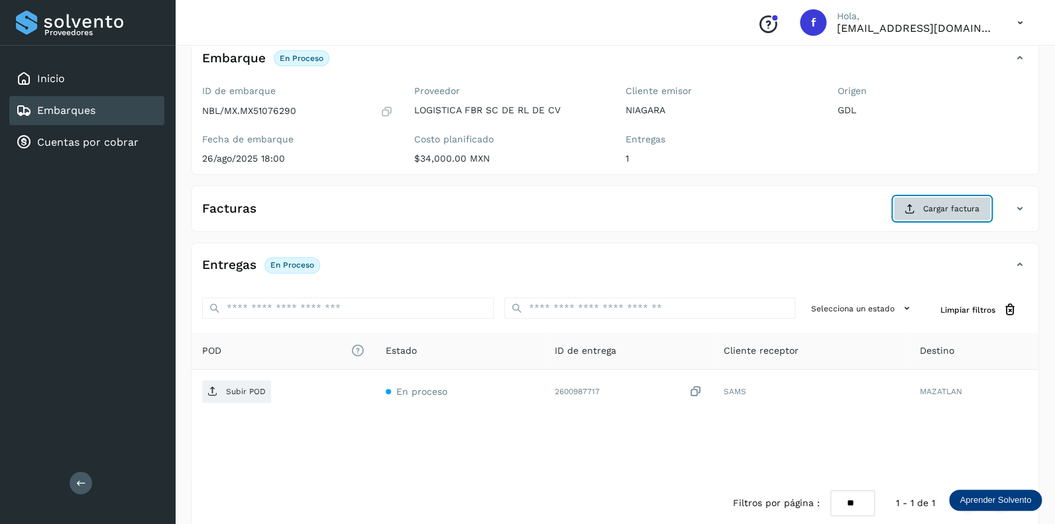
click at [936, 211] on span "Cargar factura" at bounding box center [951, 209] width 56 height 12
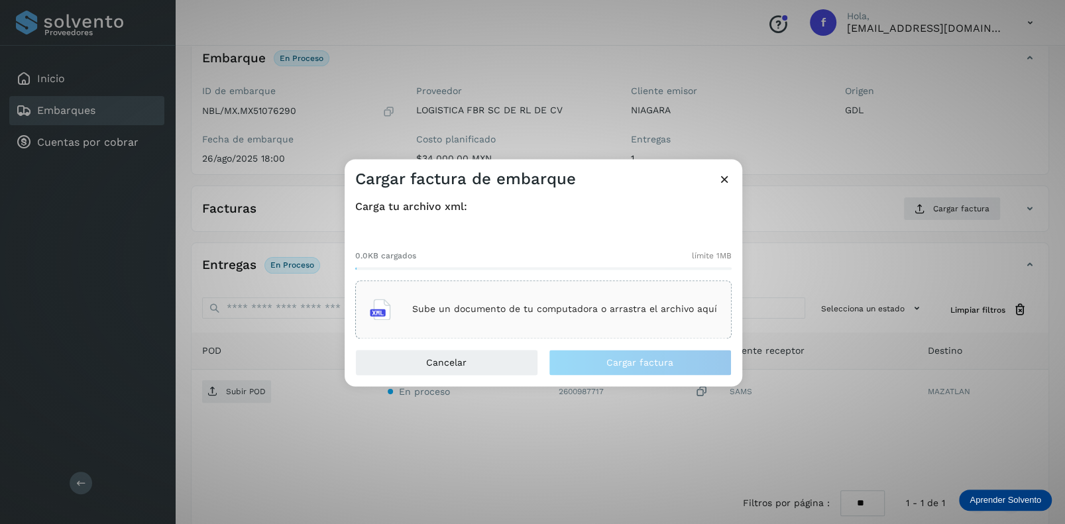
click at [522, 308] on p "Sube un documento de tu computadora o arrastra el archivo aquí" at bounding box center [564, 309] width 305 height 11
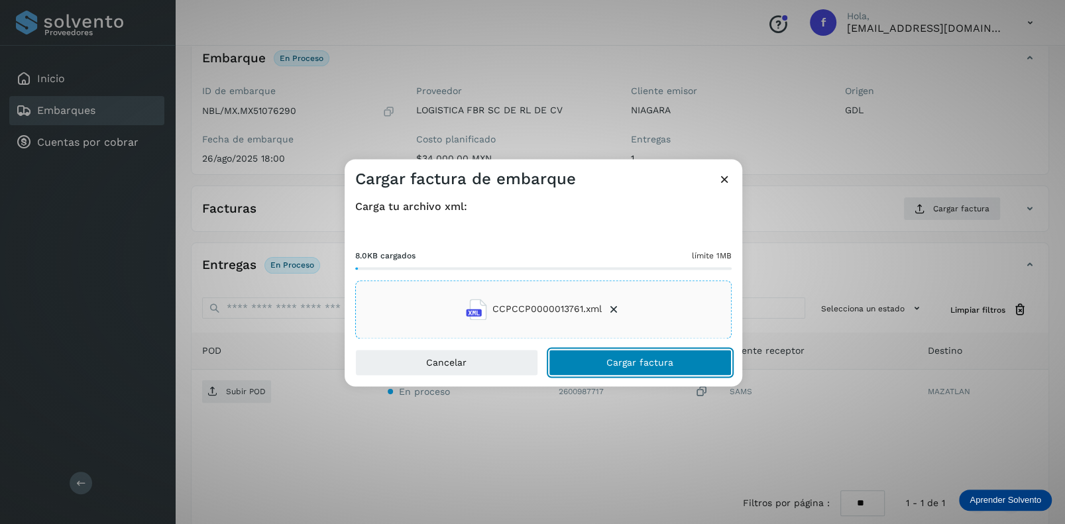
click at [613, 363] on span "Cargar factura" at bounding box center [640, 362] width 67 height 9
